Goal: Task Accomplishment & Management: Use online tool/utility

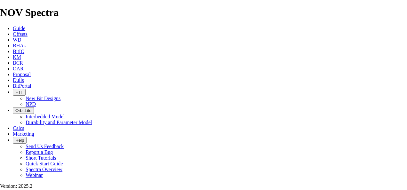
scroll to position [799, 0]
click at [28, 31] on link "Offsets" at bounding box center [20, 33] width 15 height 5
drag, startPoint x: 258, startPoint y: 45, endPoint x: 139, endPoint y: 46, distance: 119.3
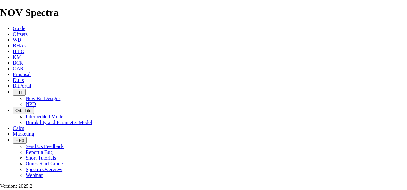
type input "6"
type input "6."
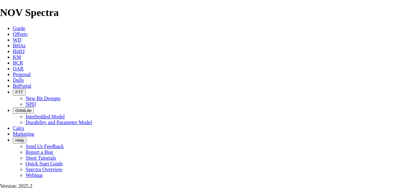
type input "6."
type input "6.7"
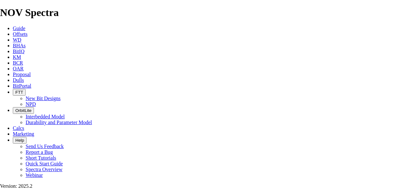
type input "6.7"
type input "6.75"
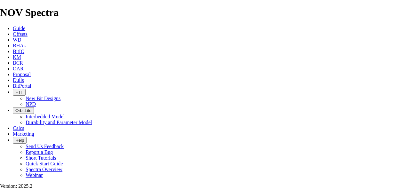
type input "6.75"
type input "6.75 T"
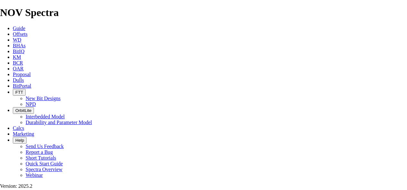
type input "6.75 TK"
type input "6.75 TKC"
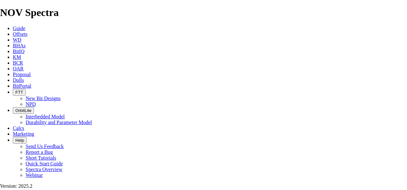
type input "6.75 TKC"
type input "6.75 TKC6"
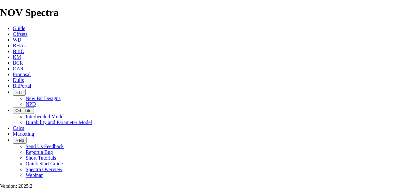
type input "6.75 TKC6"
type input "6.75 TKC63"
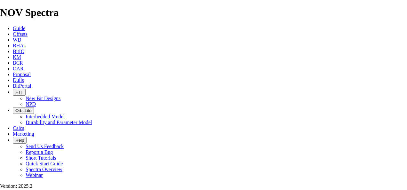
type input "6.75 TKC63"
type input "6.75 TKC63 A"
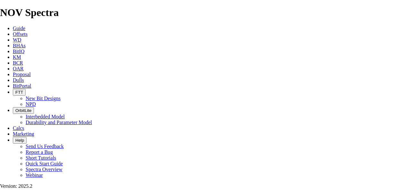
type input "6.75 TKC63 A2"
type input "6.75 TKC63 A28"
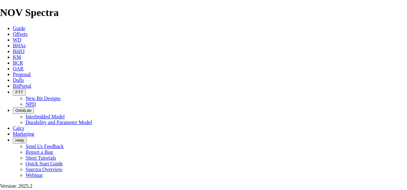
type input "6.75 TKC63 A28"
type input "6.75 TKC63 A289"
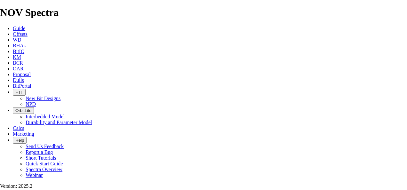
type input "6.75 TKC63 A289"
type input "6.75 TKC63 A28"
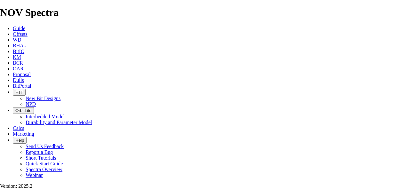
type input "6.75 TKC63 A28"
type input "6.75 TKC63 A282"
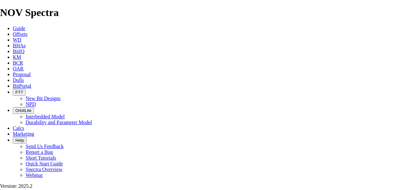
type input "6.75 TKC63 A2829"
type input "6.75 TKC63 A28299"
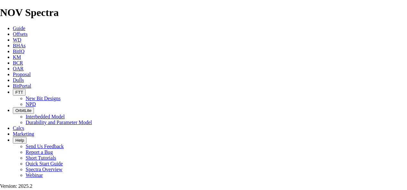
type input "6.75 TKC63 A28299"
type input "6.75 TKC63 A282995"
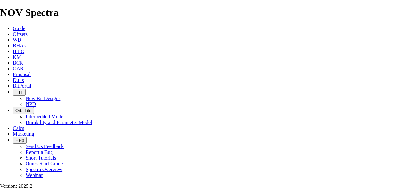
type input "6.75 TKC63 A282995"
click at [21, 37] on link "WD" at bounding box center [17, 39] width 9 height 5
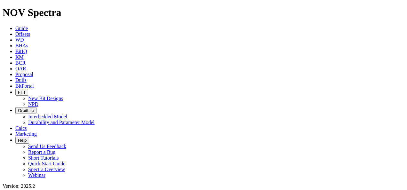
click at [30, 31] on span "Offsets" at bounding box center [22, 33] width 15 height 5
paste input "A290156"
type input "A290156"
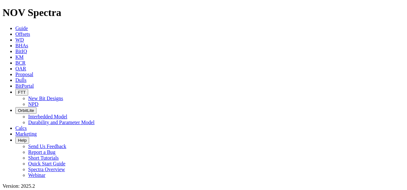
radio input "true"
radio input "false"
checkbox input "false"
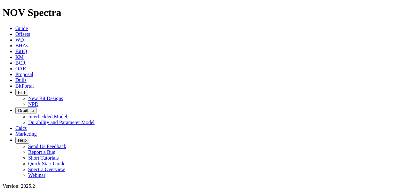
radio input "false"
radio input "true"
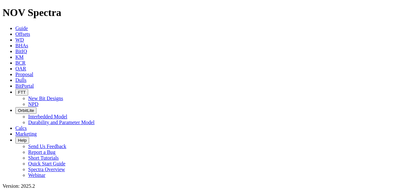
select select "? number:6.75 ?"
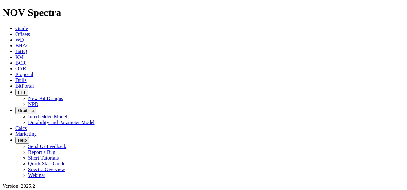
scroll to position [0, 0]
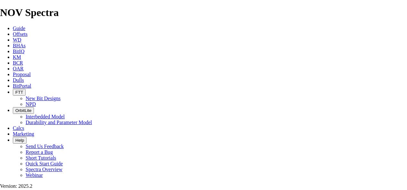
scroll to position [1024, 0]
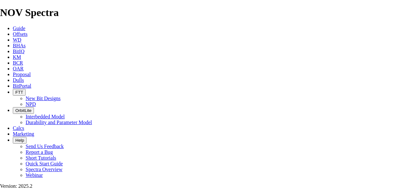
checkbox input "false"
